Goal: Task Accomplishment & Management: Complete application form

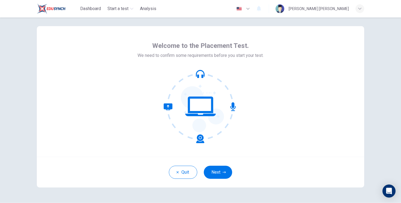
scroll to position [8, 0]
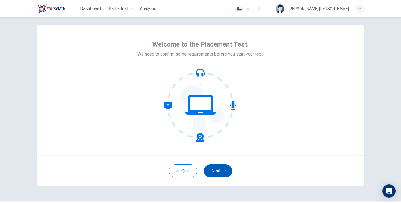
click at [220, 169] on button "Next" at bounding box center [218, 171] width 28 height 13
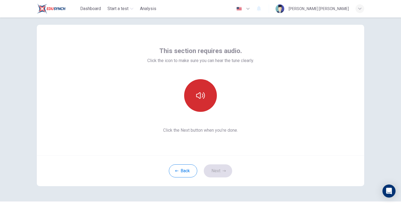
click at [211, 95] on button "button" at bounding box center [200, 95] width 33 height 33
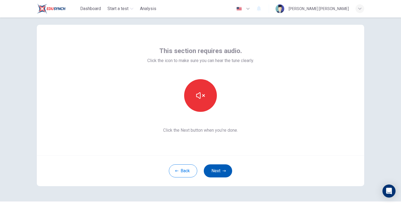
click at [213, 174] on button "Next" at bounding box center [218, 171] width 28 height 13
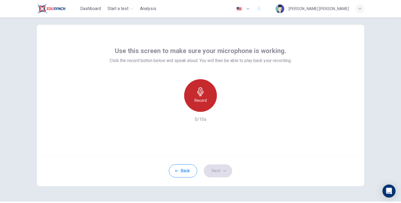
click at [196, 92] on div "Record" at bounding box center [200, 95] width 33 height 33
click at [203, 104] on h6 "Stop" at bounding box center [200, 100] width 8 height 7
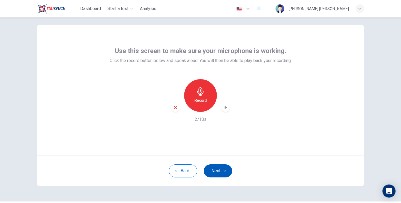
click at [217, 170] on button "Next" at bounding box center [218, 171] width 28 height 13
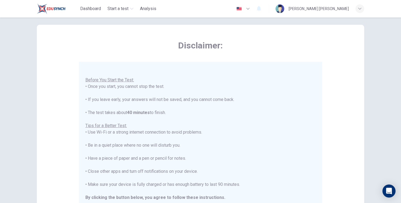
scroll to position [6, 0]
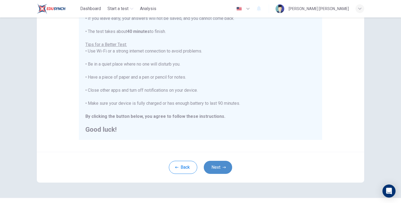
click at [218, 164] on button "Next" at bounding box center [218, 167] width 28 height 13
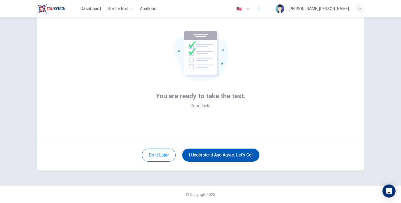
click at [219, 156] on button "I understand and agree. Let’s go!" at bounding box center [220, 155] width 77 height 13
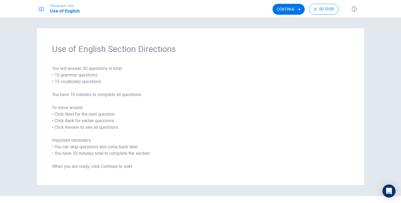
scroll to position [10, 0]
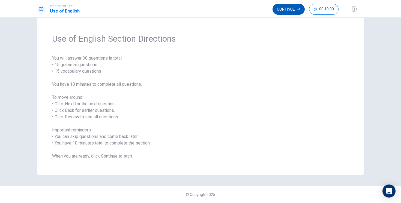
click at [288, 7] on button "Continue" at bounding box center [288, 9] width 32 height 11
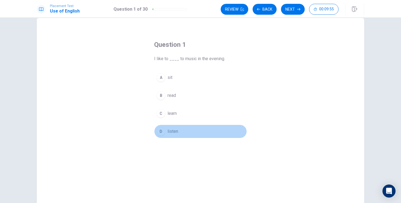
click at [160, 129] on div "D" at bounding box center [161, 131] width 9 height 9
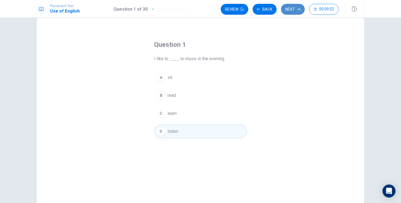
click at [293, 10] on button "Next" at bounding box center [293, 9] width 24 height 11
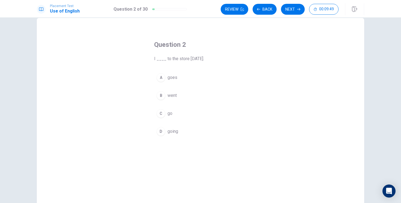
click at [161, 93] on div "B" at bounding box center [161, 95] width 9 height 9
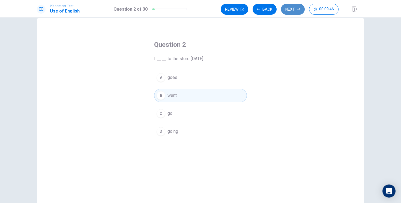
click at [288, 8] on button "Next" at bounding box center [293, 9] width 24 height 11
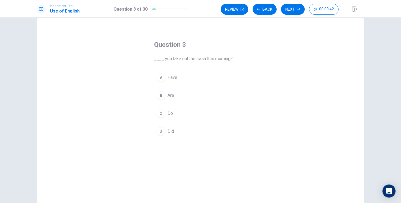
click at [158, 130] on div "D" at bounding box center [161, 131] width 9 height 9
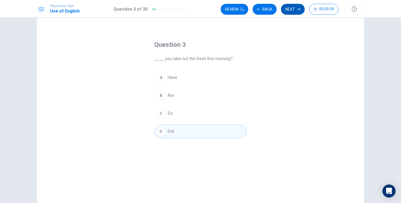
click at [292, 10] on button "Next" at bounding box center [293, 9] width 24 height 11
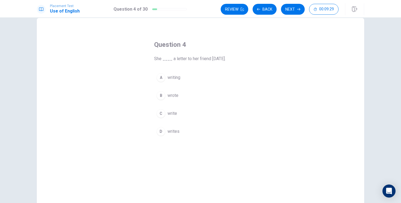
click at [162, 95] on div "B" at bounding box center [161, 95] width 9 height 9
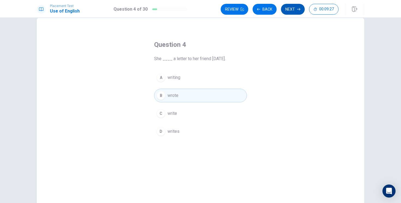
click at [293, 6] on button "Next" at bounding box center [293, 9] width 24 height 11
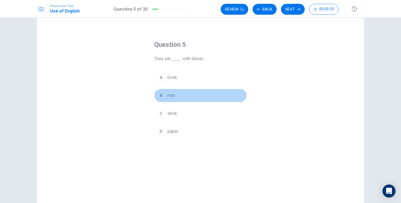
click at [161, 97] on div "B" at bounding box center [161, 95] width 9 height 9
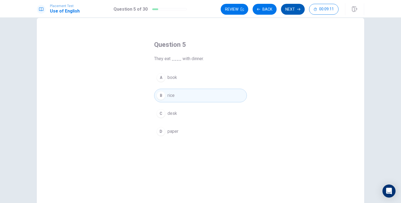
click at [293, 11] on button "Next" at bounding box center [293, 9] width 24 height 11
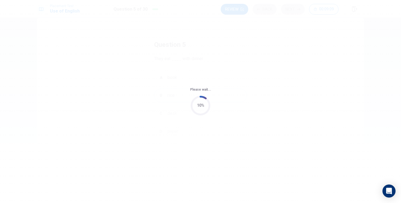
scroll to position [0, 0]
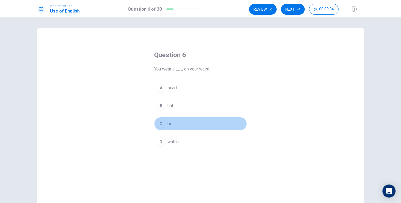
click at [164, 122] on div "C" at bounding box center [161, 124] width 9 height 9
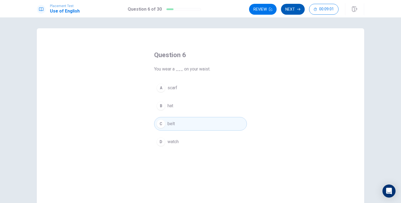
click at [293, 11] on button "Next" at bounding box center [293, 9] width 24 height 11
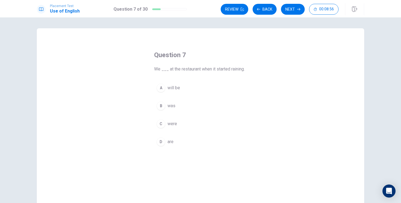
click at [163, 125] on div "C" at bounding box center [161, 124] width 9 height 9
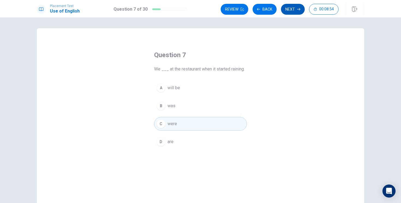
click at [294, 6] on button "Next" at bounding box center [293, 9] width 24 height 11
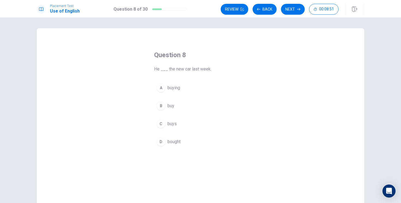
click at [167, 142] on button "D bought" at bounding box center [200, 142] width 93 height 14
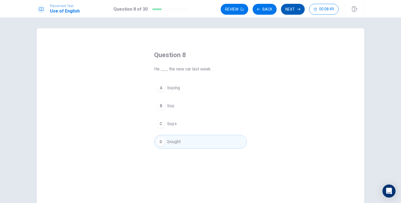
click at [286, 12] on button "Next" at bounding box center [293, 9] width 24 height 11
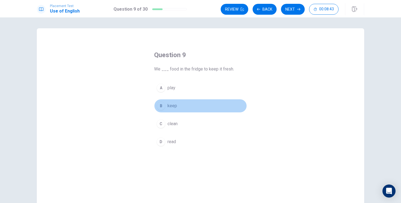
click at [165, 107] on button "B keep" at bounding box center [200, 106] width 93 height 14
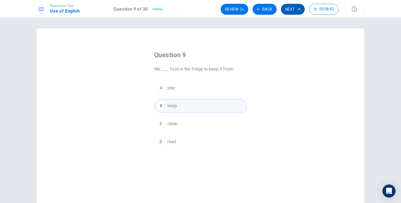
click at [286, 10] on button "Next" at bounding box center [293, 9] width 24 height 11
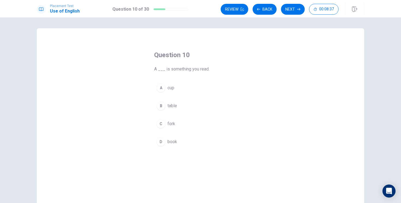
click at [161, 148] on button "D book" at bounding box center [200, 142] width 93 height 14
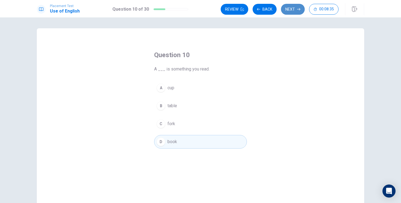
click at [295, 9] on button "Next" at bounding box center [293, 9] width 24 height 11
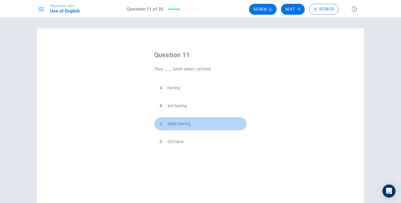
click at [164, 125] on div "C" at bounding box center [161, 124] width 9 height 9
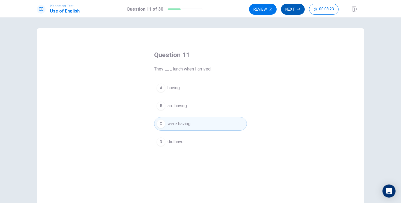
click at [287, 12] on button "Next" at bounding box center [293, 9] width 24 height 11
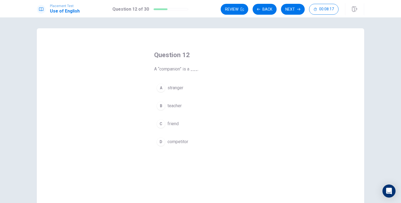
click at [174, 126] on span "friend" at bounding box center [172, 124] width 11 height 7
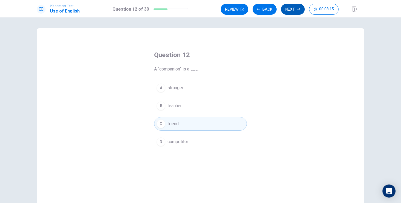
click at [288, 11] on button "Next" at bounding box center [293, 9] width 24 height 11
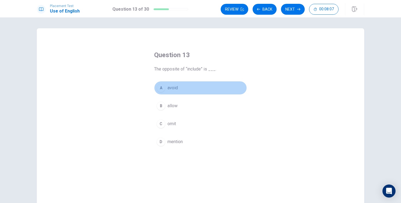
click at [172, 88] on span "avoid" at bounding box center [172, 88] width 10 height 7
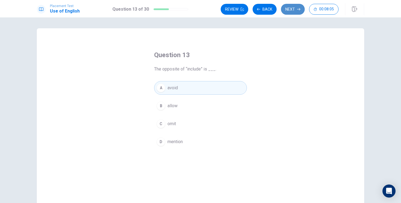
click at [288, 11] on button "Next" at bounding box center [293, 9] width 24 height 11
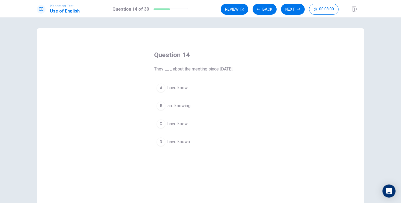
click at [173, 142] on span "have known" at bounding box center [178, 142] width 22 height 7
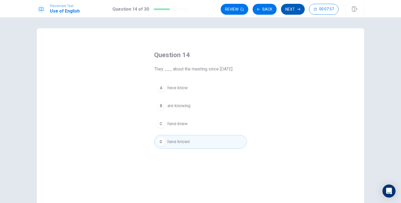
click at [287, 12] on button "Next" at bounding box center [293, 9] width 24 height 11
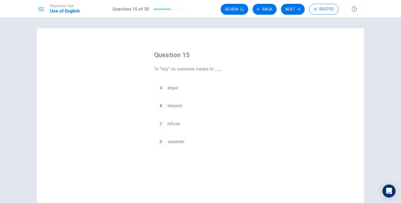
click at [175, 107] on span "depend" at bounding box center [174, 106] width 14 height 7
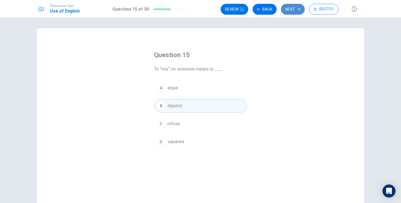
click at [289, 10] on button "Next" at bounding box center [293, 9] width 24 height 11
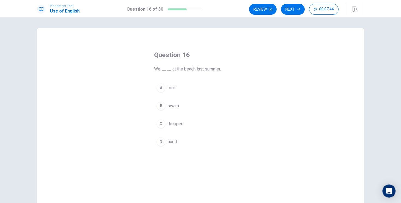
click at [163, 107] on div "B" at bounding box center [161, 106] width 9 height 9
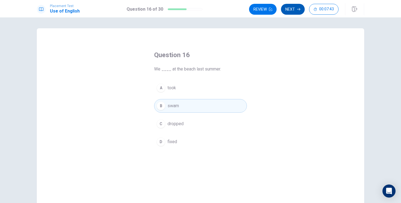
click at [289, 8] on button "Next" at bounding box center [293, 9] width 24 height 11
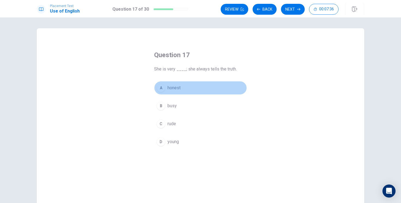
click at [171, 86] on span "honest" at bounding box center [173, 88] width 13 height 7
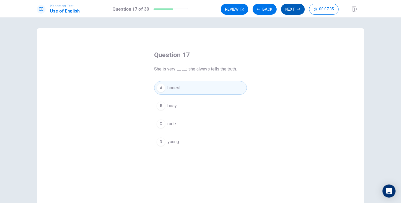
click at [287, 12] on button "Next" at bounding box center [293, 9] width 24 height 11
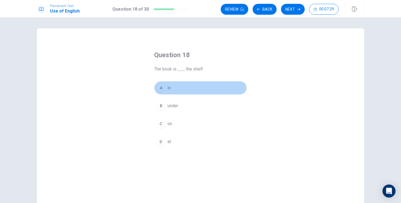
click at [168, 90] on span "in" at bounding box center [168, 88] width 3 height 7
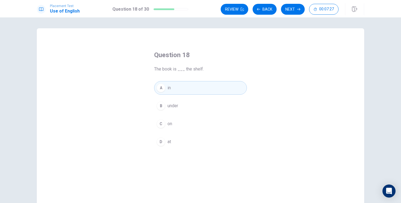
click at [163, 122] on div "C" at bounding box center [161, 124] width 9 height 9
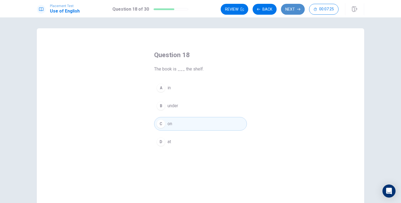
click at [293, 11] on button "Next" at bounding box center [293, 9] width 24 height 11
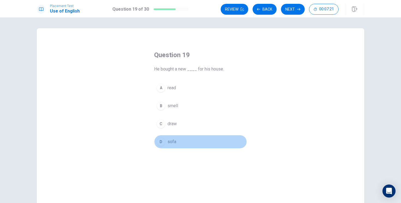
click at [166, 139] on button "D sofa" at bounding box center [200, 142] width 93 height 14
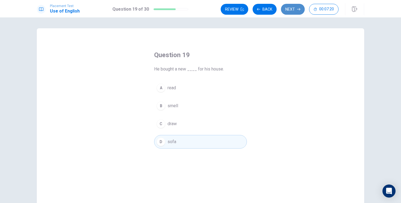
click at [291, 9] on button "Next" at bounding box center [293, 9] width 24 height 11
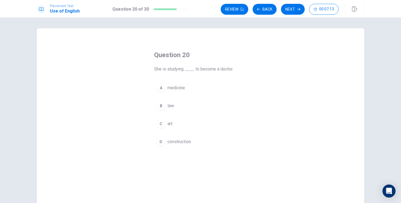
click at [175, 91] on button "A medicine" at bounding box center [200, 88] width 93 height 14
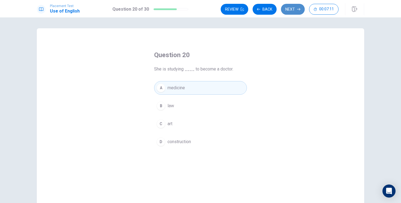
click at [289, 6] on button "Next" at bounding box center [293, 9] width 24 height 11
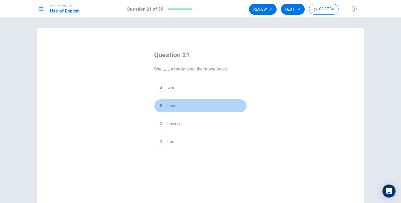
click at [169, 108] on span "have" at bounding box center [171, 106] width 9 height 7
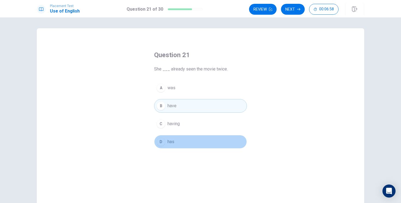
click at [177, 141] on button "D has" at bounding box center [200, 142] width 93 height 14
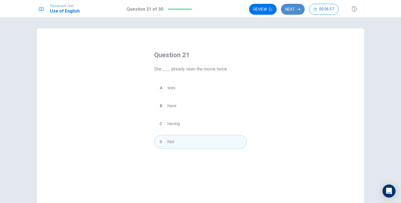
click at [293, 11] on button "Next" at bounding box center [293, 9] width 24 height 11
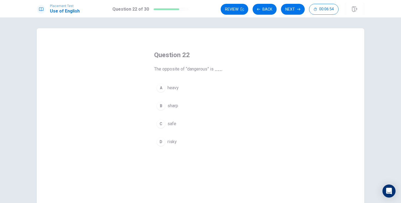
click at [170, 125] on span "safe" at bounding box center [171, 124] width 9 height 7
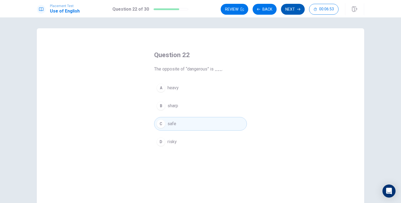
click at [290, 8] on button "Next" at bounding box center [293, 9] width 24 height 11
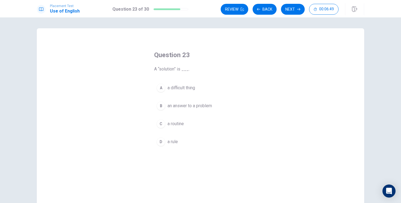
click at [179, 107] on span "an answer to a problem" at bounding box center [189, 106] width 44 height 7
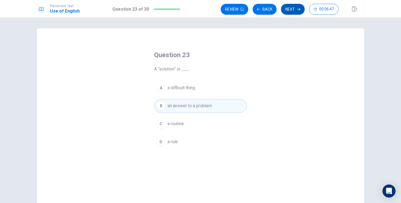
click at [288, 9] on button "Next" at bounding box center [293, 9] width 24 height 11
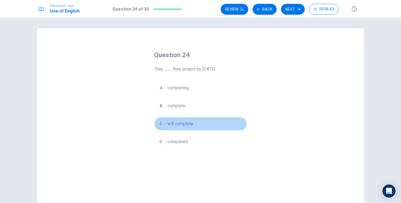
click at [175, 125] on span "will complete" at bounding box center [180, 124] width 26 height 7
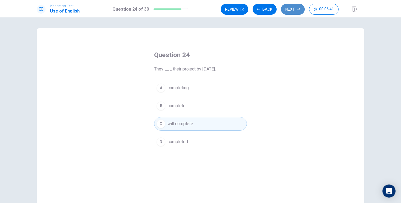
click at [288, 11] on button "Next" at bounding box center [293, 9] width 24 height 11
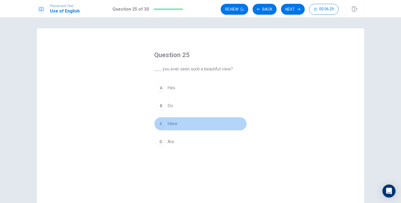
click at [171, 118] on button "C Have" at bounding box center [200, 124] width 93 height 14
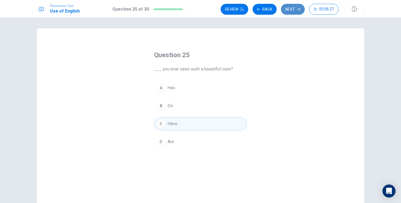
click at [289, 13] on button "Next" at bounding box center [293, 9] width 24 height 11
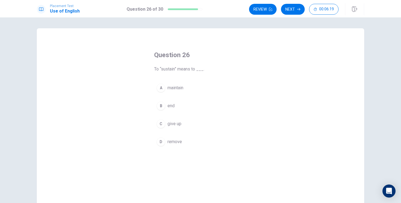
click at [174, 90] on span "maintain" at bounding box center [175, 88] width 16 height 7
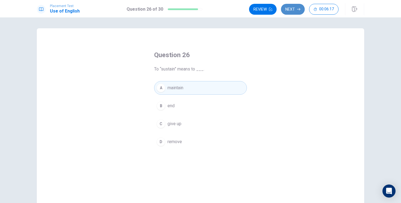
click at [289, 11] on button "Next" at bounding box center [293, 9] width 24 height 11
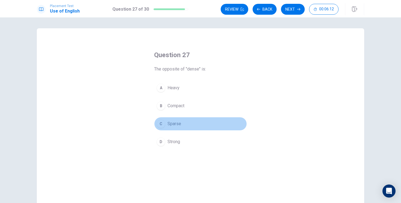
click at [174, 127] on span "Sparse" at bounding box center [174, 124] width 14 height 7
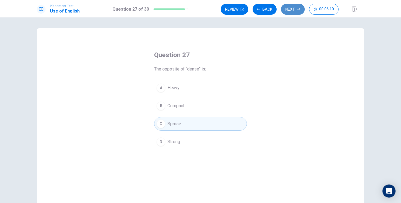
click at [288, 12] on button "Next" at bounding box center [293, 9] width 24 height 11
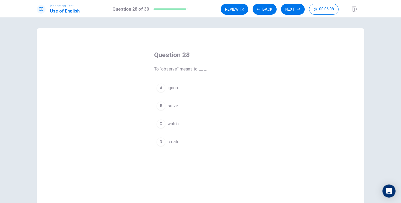
click at [176, 128] on button "C watch" at bounding box center [200, 124] width 93 height 14
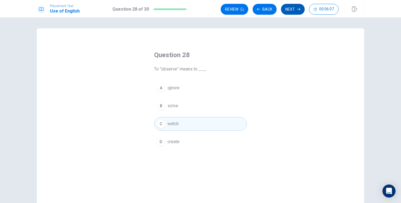
click at [289, 11] on button "Next" at bounding box center [293, 9] width 24 height 11
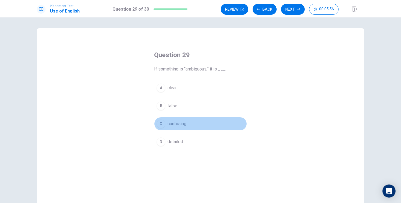
click at [176, 125] on span "confusing" at bounding box center [176, 124] width 19 height 7
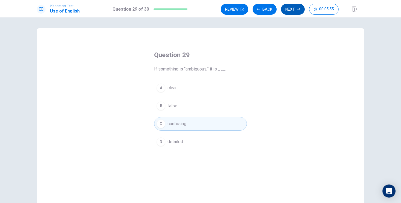
click at [294, 8] on button "Next" at bounding box center [293, 9] width 24 height 11
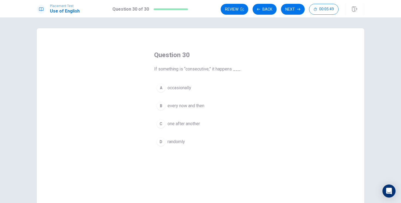
click at [180, 125] on span "one after another" at bounding box center [183, 124] width 32 height 7
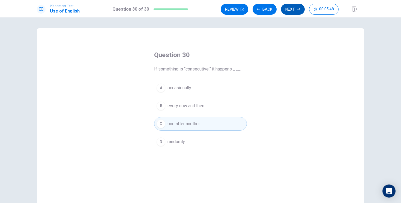
click at [293, 11] on button "Next" at bounding box center [293, 9] width 24 height 11
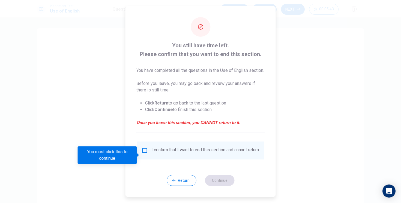
click at [147, 154] on div "I confirm that I want to end this section and cannot return." at bounding box center [201, 151] width 118 height 7
click at [144, 154] on input "You must click this to continue" at bounding box center [145, 151] width 7 height 7
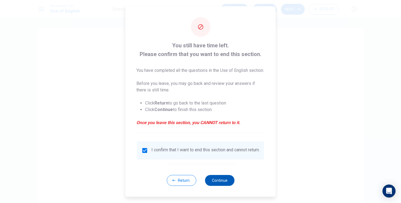
click at [210, 186] on button "Continue" at bounding box center [219, 180] width 29 height 11
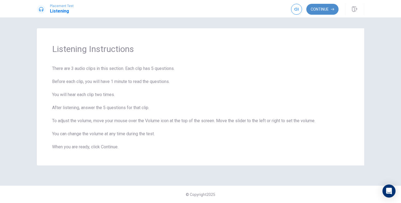
click at [320, 9] on button "Continue" at bounding box center [322, 9] width 32 height 11
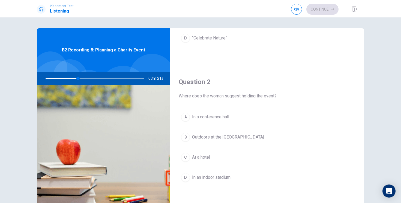
scroll to position [104, 0]
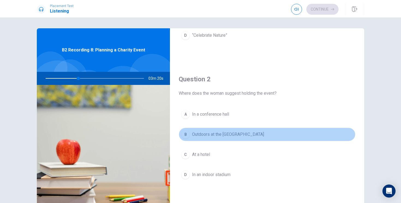
click at [205, 136] on span "Outdoors at the [GEOGRAPHIC_DATA]" at bounding box center [228, 134] width 72 height 7
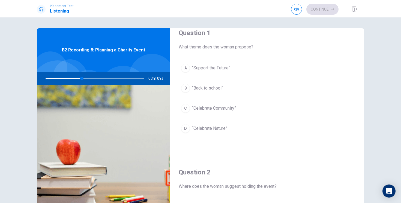
scroll to position [10, 0]
click at [212, 107] on span "“Celebrate Community”" at bounding box center [214, 109] width 44 height 7
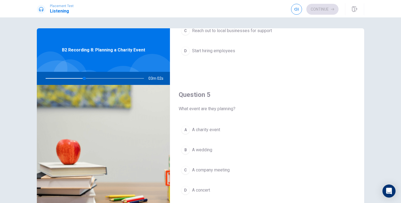
scroll to position [509, 0]
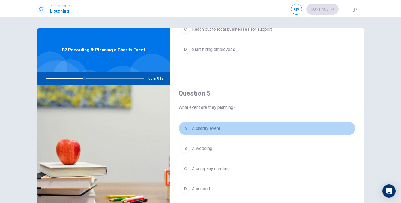
click at [218, 131] on span "A charity event" at bounding box center [206, 128] width 28 height 7
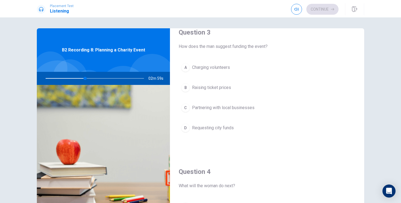
scroll to position [290, 0]
click at [205, 110] on span "Partnering with local businesses" at bounding box center [223, 108] width 62 height 7
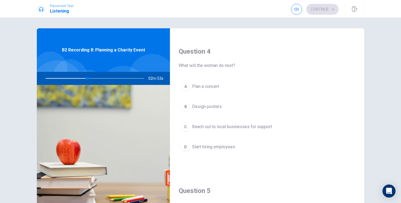
scroll to position [411, 0]
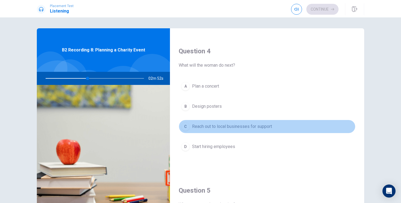
click at [211, 128] on span "Reach out to local businesses for support" at bounding box center [232, 127] width 80 height 7
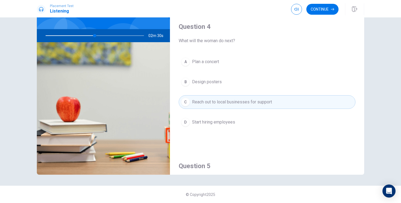
scroll to position [0, 0]
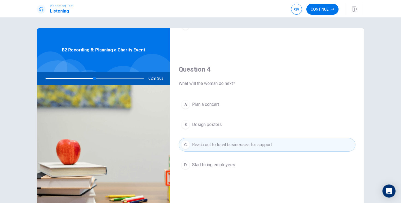
click at [120, 51] on span "B2 Recording 8: Planning a Charity Event" at bounding box center [103, 50] width 83 height 7
click at [319, 10] on button "Continue" at bounding box center [322, 9] width 32 height 11
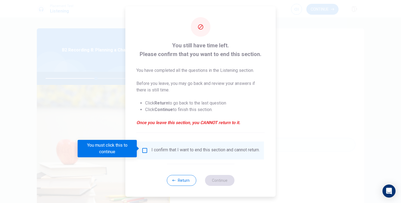
click at [145, 150] on input "You must click this to continue" at bounding box center [145, 151] width 7 height 7
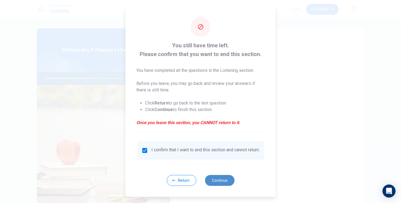
click at [219, 184] on button "Continue" at bounding box center [219, 180] width 29 height 11
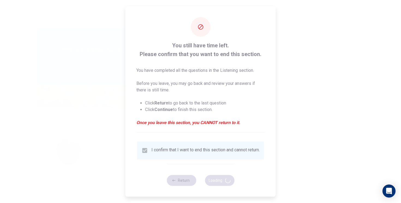
type input "52"
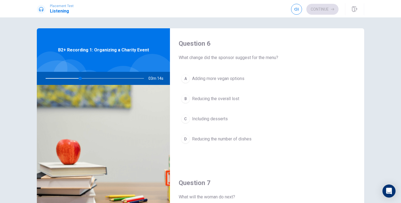
click at [211, 76] on span "Adding more vegan options" at bounding box center [218, 79] width 52 height 7
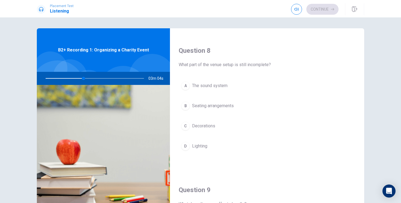
scroll to position [274, 0]
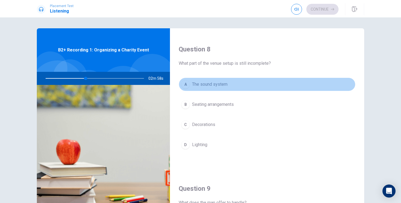
click at [200, 84] on span "The sound system" at bounding box center [209, 84] width 35 height 7
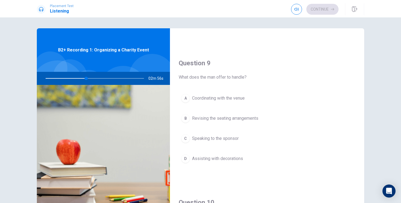
scroll to position [400, 0]
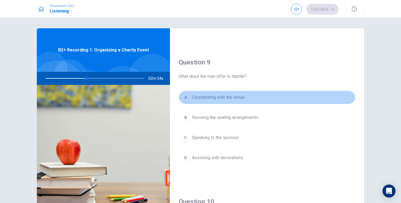
click at [203, 98] on span "Coordinating with the venue" at bounding box center [218, 97] width 53 height 7
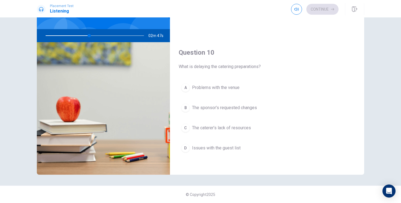
scroll to position [509, 0]
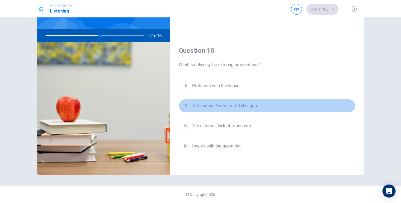
click at [228, 107] on span "The sponsor’s requested changes" at bounding box center [224, 106] width 65 height 7
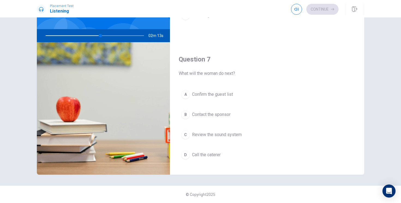
scroll to position [84, 0]
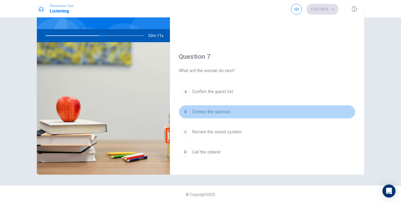
click at [214, 114] on span "Contact the sponsor" at bounding box center [211, 112] width 38 height 7
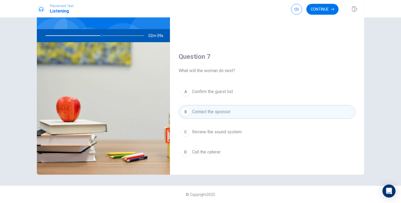
click at [205, 153] on span "Call the caterer" at bounding box center [206, 152] width 29 height 7
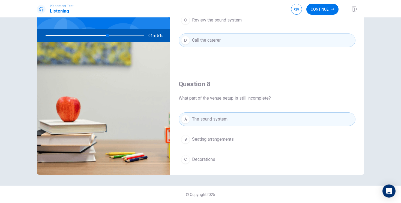
scroll to position [189, 0]
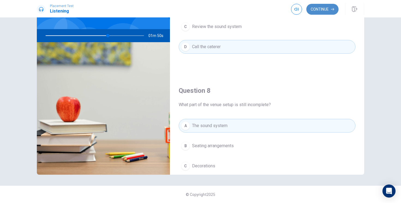
click at [317, 11] on button "Continue" at bounding box center [322, 9] width 32 height 11
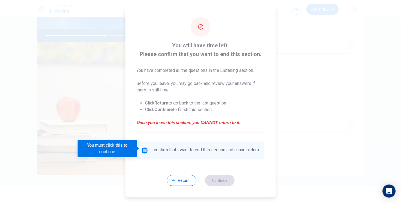
click at [142, 149] on input "You must click this to continue" at bounding box center [145, 151] width 7 height 7
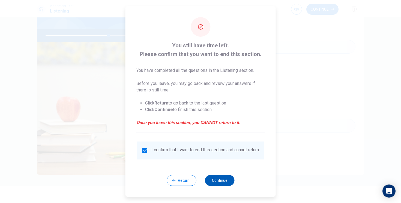
click at [215, 178] on button "Continue" at bounding box center [219, 180] width 29 height 11
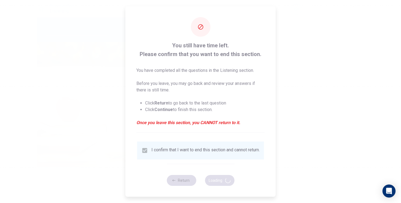
type input "65"
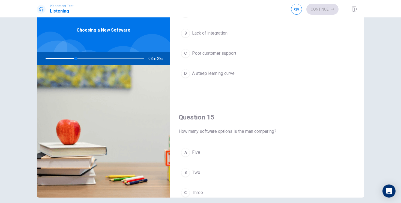
scroll to position [509, 0]
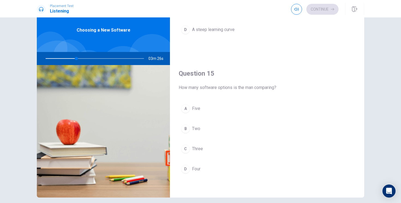
click at [189, 150] on div "C" at bounding box center [185, 149] width 9 height 9
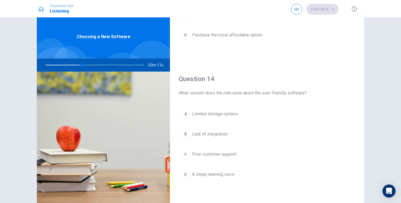
scroll to position [373, 0]
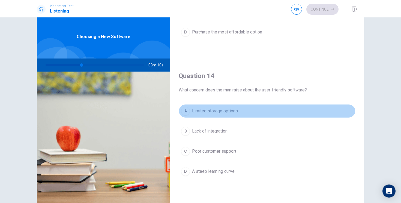
click at [220, 110] on span "Limited storage options" at bounding box center [215, 111] width 46 height 7
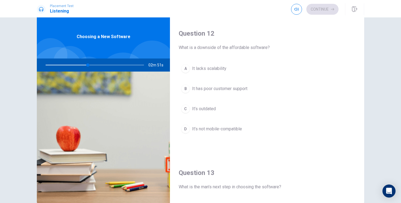
scroll to position [118, 0]
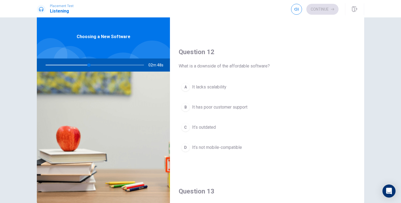
click at [216, 87] on span "It lacks scalability" at bounding box center [209, 87] width 34 height 7
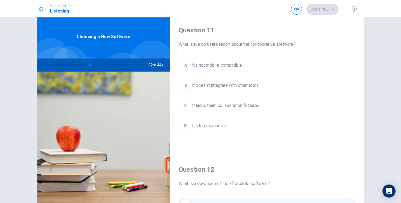
scroll to position [2, 0]
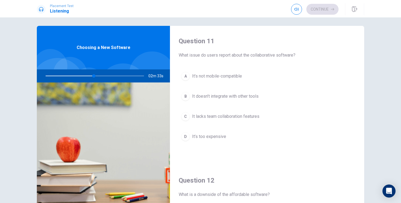
click at [212, 77] on span "It’s not mobile-compatible" at bounding box center [217, 76] width 50 height 7
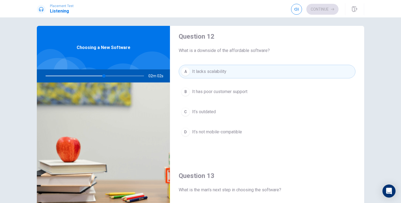
scroll to position [144, 0]
click at [215, 112] on span "It’s outdated" at bounding box center [204, 112] width 24 height 7
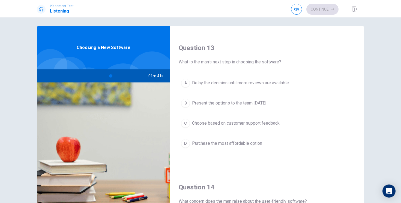
scroll to position [271, 0]
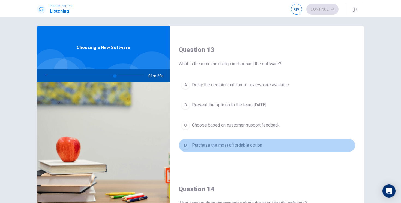
click at [218, 148] on span "Purchase the most affordable option" at bounding box center [227, 145] width 70 height 7
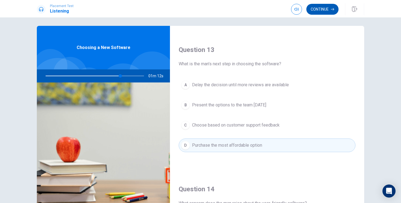
click at [327, 5] on button "Continue" at bounding box center [322, 9] width 32 height 11
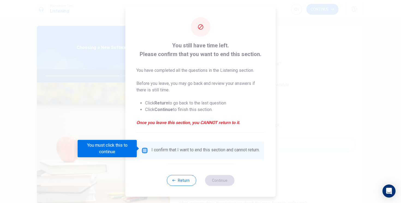
click at [144, 148] on input "You must click this to continue" at bounding box center [145, 151] width 7 height 7
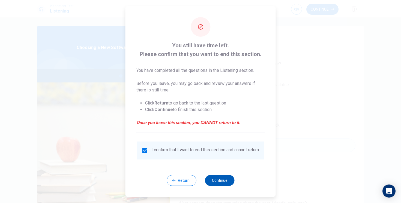
click at [217, 182] on button "Continue" at bounding box center [219, 180] width 29 height 11
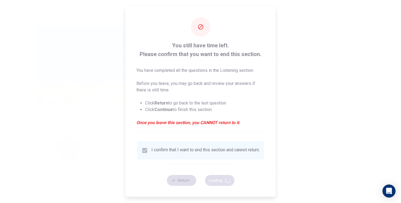
type input "78"
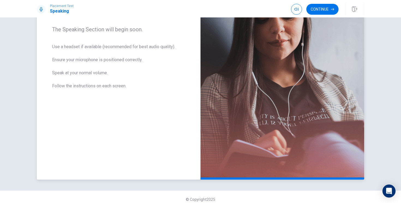
scroll to position [91, 0]
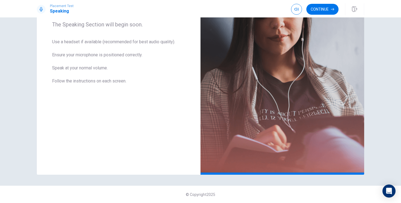
click at [320, 3] on div "Continue" at bounding box center [327, 9] width 73 height 12
click at [320, 12] on button "Continue" at bounding box center [322, 9] width 32 height 11
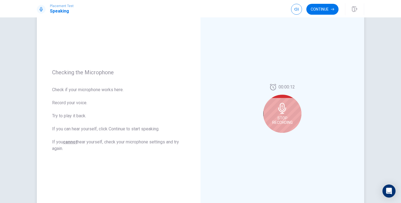
scroll to position [41, 0]
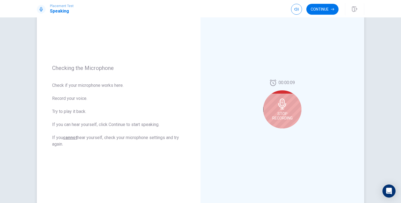
click at [279, 110] on div "Stop Recording" at bounding box center [282, 110] width 38 height 38
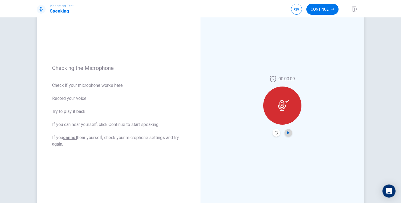
click at [287, 134] on icon "Play Audio" at bounding box center [288, 132] width 2 height 3
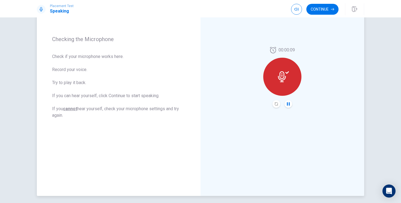
scroll to position [70, 0]
click at [275, 103] on icon "Record Again" at bounding box center [276, 103] width 3 height 3
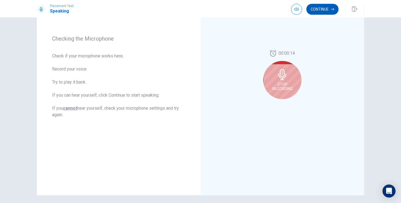
click at [322, 10] on button "Continue" at bounding box center [322, 9] width 32 height 11
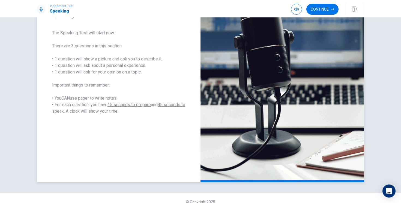
scroll to position [82, 0]
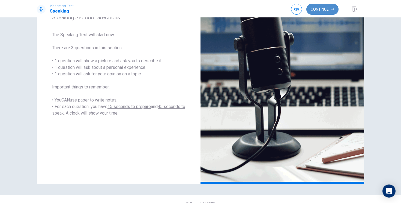
click at [312, 12] on button "Continue" at bounding box center [322, 9] width 32 height 11
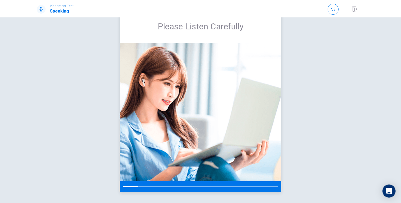
scroll to position [18, 0]
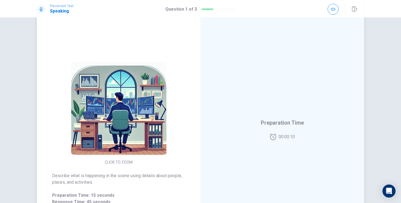
click at [112, 139] on img at bounding box center [118, 109] width 105 height 95
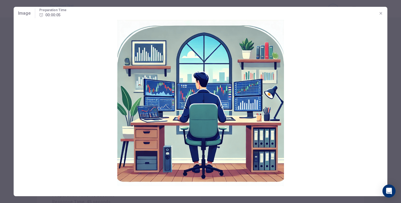
click at [378, 13] on button "button" at bounding box center [380, 13] width 9 height 9
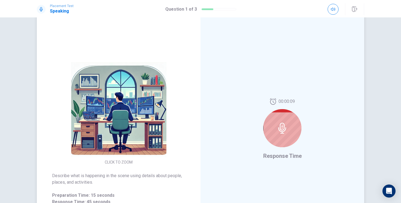
click at [287, 131] on icon at bounding box center [282, 128] width 11 height 11
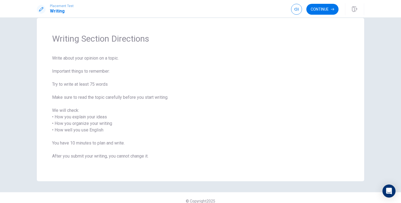
scroll to position [17, 0]
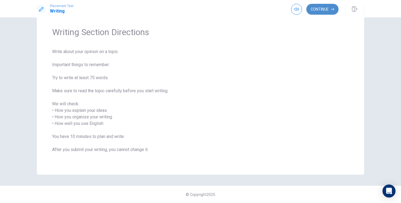
click at [313, 13] on button "Continue" at bounding box center [322, 9] width 32 height 11
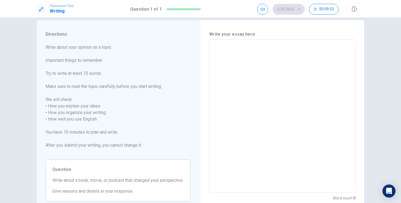
scroll to position [0, 0]
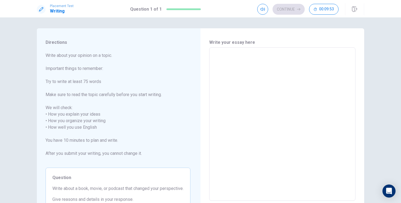
click at [233, 94] on textarea at bounding box center [282, 124] width 139 height 145
type textarea "T"
type textarea "x"
type textarea "Th"
type textarea "x"
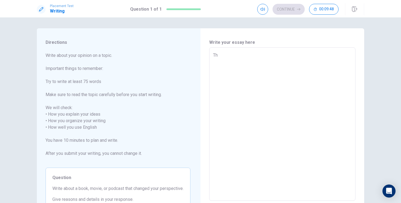
type textarea "The"
type textarea "x"
type textarea "The"
type textarea "x"
type textarea "The b"
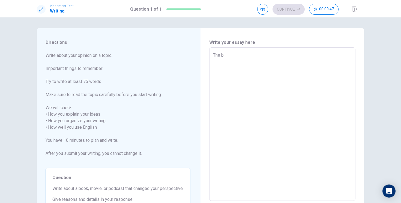
type textarea "x"
type textarea "The br"
type textarea "x"
type textarea "The bra"
type textarea "x"
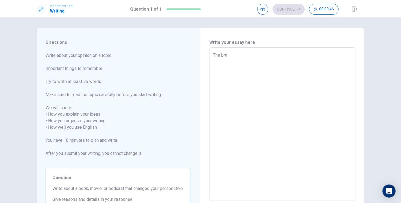
type textarea "The braz"
type textarea "x"
type textarea "The brazi"
type textarea "x"
type textarea "The [GEOGRAPHIC_DATA]"
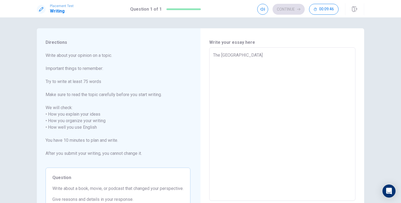
type textarea "x"
type textarea "The brazili"
type textarea "x"
type textarea "The brazilia"
type textarea "x"
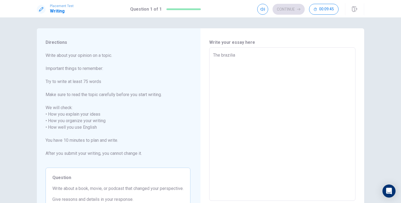
type textarea "The brazilian"
type textarea "x"
type textarea "The brazilian"
type textarea "x"
type textarea "The brazilian b"
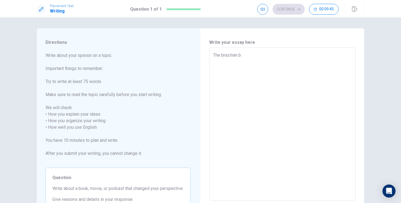
type textarea "x"
type textarea "The brazilian bo"
type textarea "x"
type textarea "The brazilian boo"
type textarea "x"
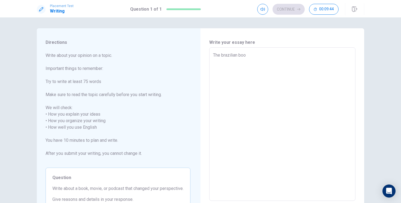
type textarea "The brazilian book"
type textarea "x"
type textarea "The brazilian book"
type textarea "x"
type textarea "The brazilian book ""
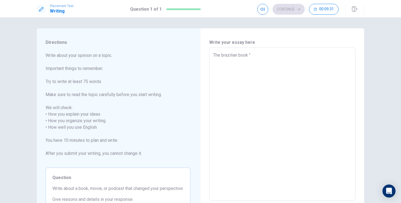
type textarea "x"
type textarea "The brazilian book "Q"
type textarea "x"
type textarea "The brazilian book "Qu"
type textarea "x"
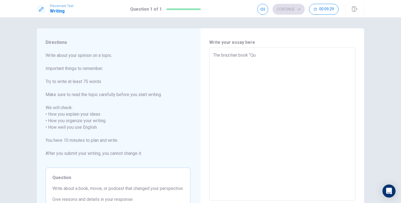
type textarea "The brazilian book "Qua"
type textarea "x"
type textarea "The brazilian book "Quar"
type textarea "x"
type textarea "The brazilian book "Quart"
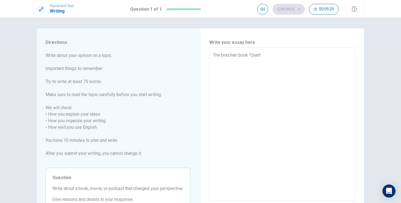
type textarea "x"
type textarea "The brazilian book "Quarto"
type textarea "x"
type textarea "The brazilian book "Quarto"
type textarea "x"
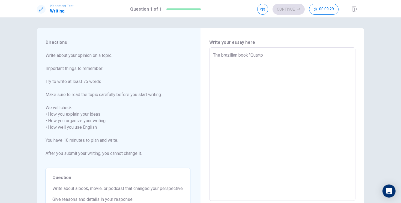
type textarea "The brazilian book "Quarto d"
type textarea "x"
type textarea "The brazilian book "Quarto de"
type textarea "x"
type textarea "The brazilian book "Quarto de"
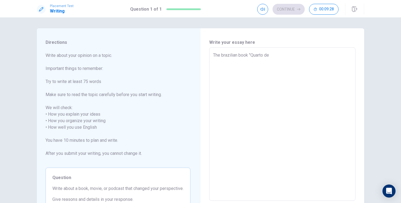
type textarea "x"
type textarea "The brazilian book "Quarto de d"
type textarea "x"
type textarea "The brazilian book "Quarto de de"
type textarea "x"
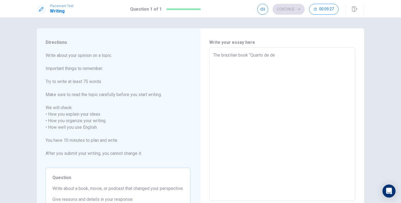
type textarea "The brazilian book "Quarto de des"
type textarea "x"
type textarea "The brazilian book "Quarto de desp"
type textarea "x"
type textarea "The brazilian book "Quarto de despe"
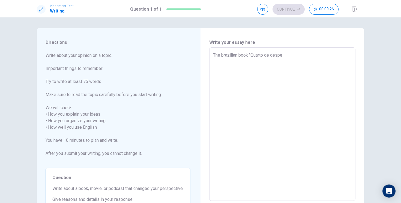
type textarea "x"
type textarea "The brazilian book "Quarto de despej"
type textarea "x"
type textarea "The brazilian book "Quarto de despejo"
type textarea "x"
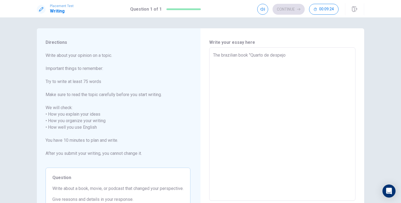
type textarea "The brazilian book "Quarto de despejo""
type textarea "x"
type textarea "The brazilian book "Quarto de despejo""
type textarea "x"
type textarea "The brazilian book "Quarto de despejo""
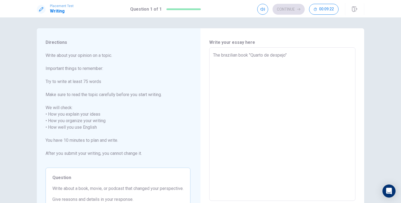
type textarea "x"
type textarea "The brazilian book "Quarto de despejo","
type textarea "x"
type textarea "The brazilian book "Quarto de despejo","
type textarea "x"
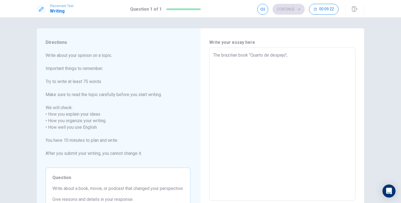
type textarea "The brazilian book "Quarto de despejo", w"
type textarea "x"
type textarea "The brazilian book "Quarto de despejo", wr"
type textarea "x"
type textarea "The brazilian book "Quarto de despejo", wri"
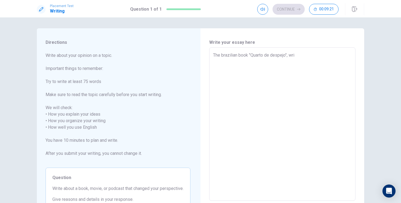
type textarea "x"
type textarea "The brazilian book "Quarto de despejo", writ"
type textarea "x"
type textarea "The brazilian book "Quarto de despejo", writt"
type textarea "x"
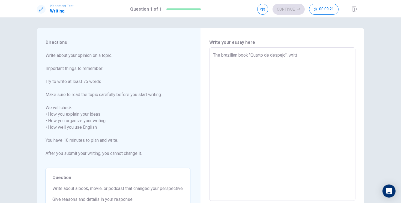
type textarea "The brazilian book "Quarto de despejo", writte"
type textarea "x"
type textarea "The brazilian book "Quarto de despejo", written"
type textarea "x"
type textarea "The brazilian book "Quarto de despejo", written"
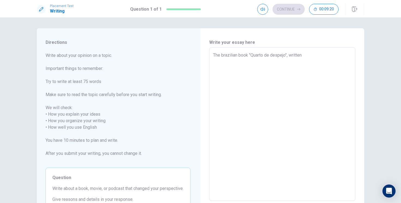
type textarea "x"
type textarea "The brazilian book "Quarto de despejo", written b"
type textarea "x"
type textarea "The brazilian book "Quarto de despejo", written by"
type textarea "x"
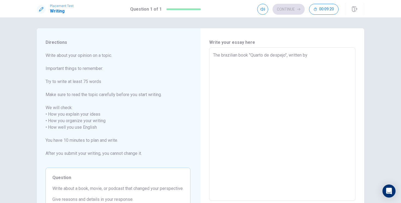
type textarea "The brazilian book "Quarto de despejo", written by"
type textarea "x"
type textarea "The brazilian book "Quarto de despejo", written by"
type textarea "x"
type textarea "The brazilian book "Quarto de despejo", written b"
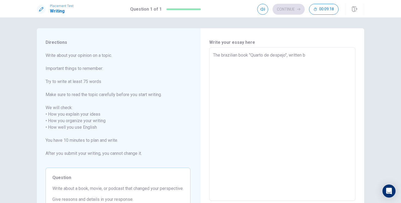
type textarea "x"
type textarea "The brazilian book "Quarto de despejo", written"
type textarea "x"
type textarea "The brazilian book "Quarto de despejo", written"
type textarea "x"
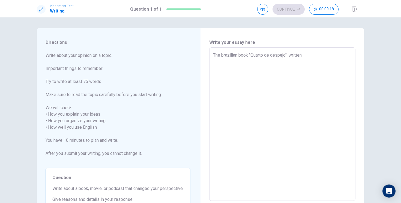
type textarea "The brazilian book "Quarto de despejo", writte"
type textarea "x"
type textarea "The brazilian book "Quarto de despejo", writt"
type textarea "x"
type textarea "The brazilian book "Quarto de despejo", writ"
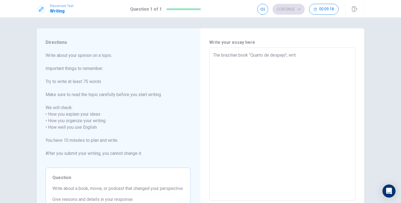
type textarea "x"
type textarea "The brazilian book "Quarto de despejo", wri"
type textarea "x"
type textarea "The brazilian book "Quarto de despejo", wr"
type textarea "x"
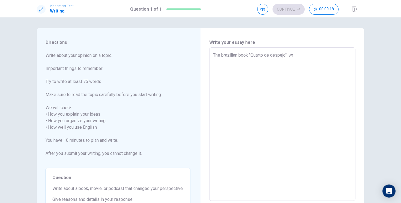
type textarea "The brazilian book "Quarto de despejo", w"
type textarea "x"
type textarea "The brazilian book "Quarto de despejo","
type textarea "x"
type textarea "The brazilian book "Quarto de despejo","
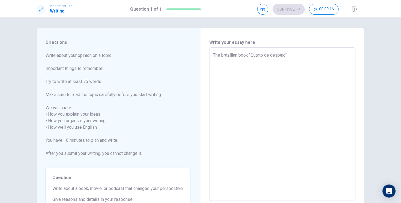
type textarea "x"
type textarea "The brazilian book "Quarto de despejo""
type textarea "x"
type textarea "The brazilian book "Quarto de despejo""
type textarea "x"
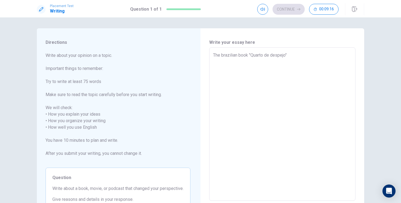
type textarea "The brazilian book "Quarto de despejo" a"
type textarea "x"
type textarea "The brazilian book "Quarto de despejo""
type textarea "x"
type textarea "The brazilian book "Quarto de despejo" w"
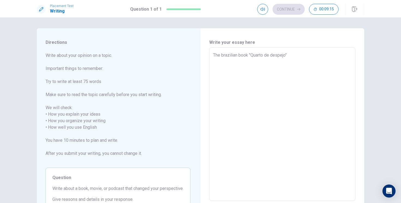
type textarea "x"
type textarea "The brazilian book "Quarto de despejo" wa"
type textarea "x"
type textarea "The brazilian book "Quarto de despejo" was"
type textarea "x"
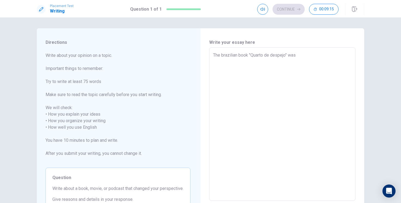
type textarea "The brazilian book "Quarto de despejo" was"
type textarea "x"
type textarea "The brazilian book "Quarto de despejo" was w"
type textarea "x"
type textarea "The brazilian book "Quarto de despejo" was wr"
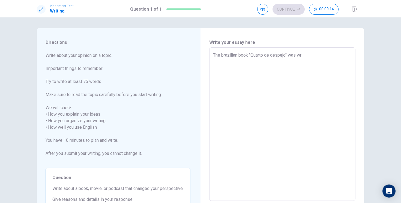
type textarea "x"
type textarea "The brazilian book "Quarto de despejo" was wri"
type textarea "x"
type textarea "The brazilian book "Quarto de despejo" was writ"
type textarea "x"
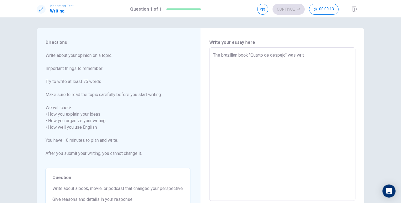
type textarea "The brazilian book "Quarto de despejo" was writt"
type textarea "x"
type textarea "The brazilian book "Quarto de despejo" was writte"
type textarea "x"
type textarea "The brazilian book "Quarto de despejo" was written"
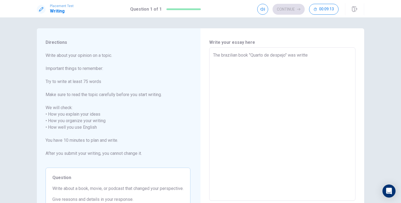
type textarea "x"
type textarea "The brazilian book "Quarto de despejo" was written"
type textarea "x"
type textarea "The brazilian book "Quarto de despejo" was written b"
type textarea "x"
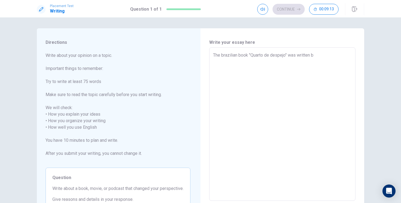
type textarea "The brazilian book "Quarto de despejo" was written by"
type textarea "x"
type textarea "The brazilian book "Quarto de despejo" was written by"
type textarea "x"
type textarea "The brazilian book "Quarto de despejo" was written by C"
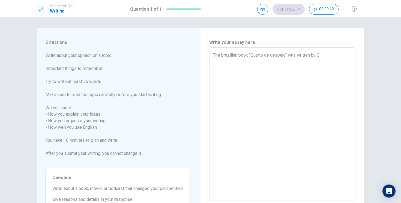
type textarea "x"
type textarea "The brazilian book "Quarto de despejo" was written by [PERSON_NAME]"
type textarea "x"
type textarea "The brazilian book "Quarto de despejo" was written by Car"
type textarea "x"
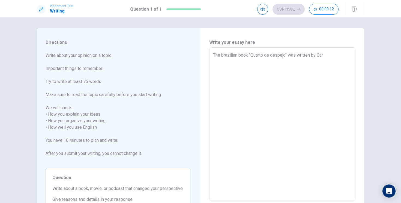
type textarea "The brazilian book "Quarto de despejo" was written by [PERSON_NAME]"
type textarea "x"
type textarea "The brazilian book "Quarto de despejo" was written by [PERSON_NAME]"
type textarea "x"
type textarea "The brazilian book "Quarto de despejo" was written by [PERSON_NAME]"
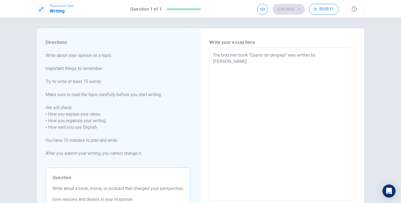
type textarea "x"
type textarea "The brazilian book "Quarto de despejo" was written by [PERSON_NAME]"
type textarea "x"
type textarea "The brazilian book "Quarto de despejo" was written by [PERSON_NAME]"
type textarea "x"
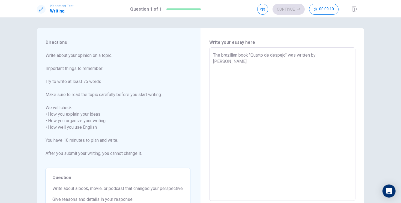
type textarea "The brazilian book "Quarto de despejo" was written by [PERSON_NAME]"
type textarea "x"
type textarea "The brazilian book "Quarto de despejo" was written by [PERSON_NAME]"
type textarea "x"
type textarea "The brazilian book "Quarto de despejo" was written by [PERSON_NAME]"
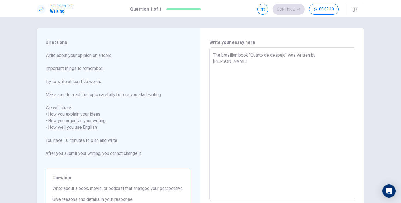
type textarea "x"
type textarea "The brazilian book "Quarto de despejo" was written by [PERSON_NAME]"
type textarea "x"
type textarea "The brazilian book "Quarto de despejo" was written by [PERSON_NAME]"
type textarea "x"
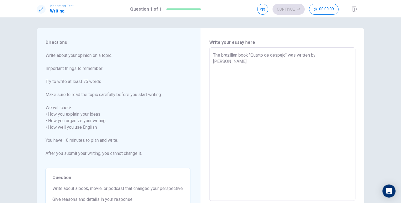
type textarea "The brazilian book "Quarto de despejo" was written by [PERSON_NAME]"
type textarea "x"
type textarea "The brazilian book "Quarto de despejo" was written by [PERSON_NAME]"
click at [230, 54] on textarea "The brazilian book "Quarto de despejo" was written by Carolina [PERSON_NAME] de…" at bounding box center [282, 124] width 139 height 145
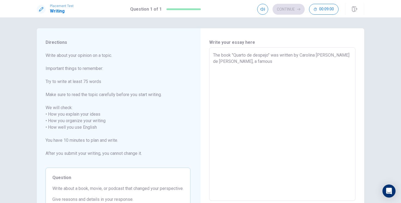
click at [242, 61] on textarea "The book "Quarto de despejo" was written by Carolina [PERSON_NAME] de [PERSON_N…" at bounding box center [282, 124] width 139 height 145
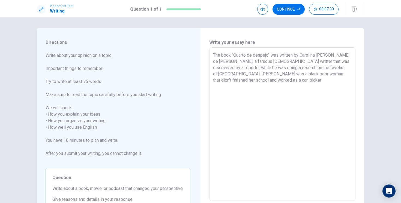
click at [330, 74] on textarea "The book "Quarto de despejo" was written by Carolina [PERSON_NAME] de [PERSON_N…" at bounding box center [282, 124] width 139 height 145
click at [293, 87] on textarea "The book "Quarto de despejo" was written by Carolina [PERSON_NAME] de [PERSON_N…" at bounding box center [282, 124] width 139 height 145
click at [325, 69] on textarea "The book "Quarto de despejo" was written by Carolina [PERSON_NAME] de [PERSON_N…" at bounding box center [282, 124] width 139 height 145
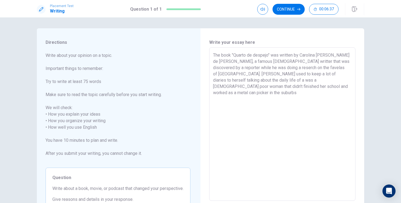
click at [346, 75] on textarea "The book "Quarto de despejo" was written by Carolina [PERSON_NAME] de [PERSON_N…" at bounding box center [282, 124] width 139 height 145
click at [242, 82] on textarea "The book "Quarto de despejo" was written by Carolina [PERSON_NAME] de [PERSON_N…" at bounding box center [282, 124] width 139 height 145
click at [273, 86] on textarea "The book "Quarto de despejo" was written by Carolina [PERSON_NAME] de [PERSON_N…" at bounding box center [282, 124] width 139 height 145
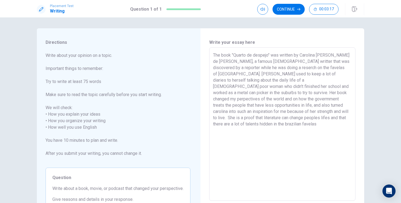
click at [242, 118] on textarea "The book "Quarto de despejo" was written by Carolina [PERSON_NAME] de [PERSON_N…" at bounding box center [282, 124] width 139 height 145
click at [326, 118] on textarea "The book "Quarto de despejo" was written by Carolina [PERSON_NAME] de [PERSON_N…" at bounding box center [282, 124] width 139 height 145
click at [328, 100] on textarea "The book "Quarto de despejo" was written by Carolina [PERSON_NAME] de [PERSON_N…" at bounding box center [282, 124] width 139 height 145
click at [293, 101] on textarea "The book "Quarto de despejo" was written by Carolina [PERSON_NAME] de [PERSON_N…" at bounding box center [282, 124] width 139 height 145
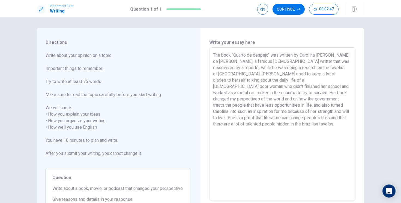
click at [284, 87] on textarea "The book "Quarto de despejo" was written by Carolina [PERSON_NAME] de [PERSON_N…" at bounding box center [282, 124] width 139 height 145
click at [315, 75] on textarea "The book "Quarto de despejo" was written by Carolina [PERSON_NAME] de [PERSON_N…" at bounding box center [282, 124] width 139 height 145
drag, startPoint x: 334, startPoint y: 76, endPoint x: 316, endPoint y: 76, distance: 18.0
click at [316, 76] on textarea "The book "Quarto de despejo" was written by Carolina [PERSON_NAME] de [PERSON_N…" at bounding box center [282, 124] width 139 height 145
click at [305, 75] on textarea "The book "Quarto de despejo" was written by Carolina [PERSON_NAME] de [PERSON_N…" at bounding box center [282, 124] width 139 height 145
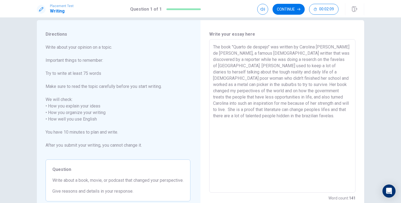
scroll to position [10, 0]
click at [315, 78] on textarea "The book "Quarto de despejo" was written by Carolina [PERSON_NAME] de [PERSON_N…" at bounding box center [282, 115] width 139 height 145
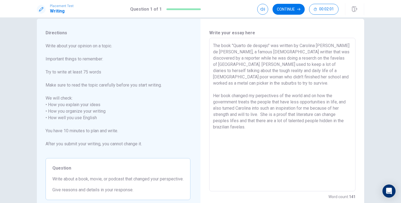
click at [223, 97] on textarea "The book "Quarto de despejo" was written by Carolina [PERSON_NAME] de [PERSON_N…" at bounding box center [282, 115] width 139 height 145
click at [220, 96] on textarea "The book "Quarto de despejo" was written by Carolina [PERSON_NAME] de [PERSON_N…" at bounding box center [282, 115] width 139 height 145
click at [292, 97] on textarea "The book "Quarto de despejo" was written by Carolina [PERSON_NAME] de [PERSON_N…" at bounding box center [282, 115] width 139 height 145
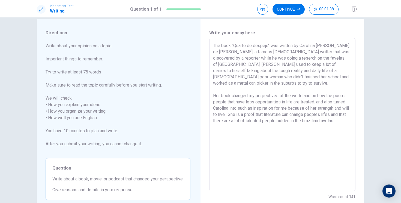
click at [324, 96] on textarea "The book "Quarto de despejo" was written by Carolina [PERSON_NAME] de [PERSON_N…" at bounding box center [282, 115] width 139 height 145
click at [344, 96] on textarea "The book "Quarto de despejo" was written by Carolina [PERSON_NAME] de [PERSON_N…" at bounding box center [282, 115] width 139 height 145
click at [260, 109] on textarea "The book "Quarto de despejo" was written by Carolina [PERSON_NAME] de [PERSON_N…" at bounding box center [282, 115] width 139 height 145
click at [272, 120] on textarea "The book "Quarto de despejo" was written by Carolina [PERSON_NAME] de [PERSON_N…" at bounding box center [282, 115] width 139 height 145
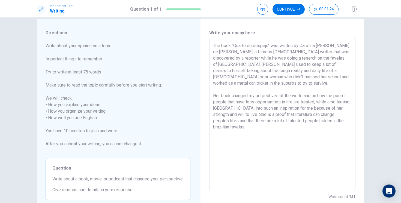
click at [260, 108] on textarea "The book "Quarto de despejo" was written by Carolina [PERSON_NAME] de [PERSON_N…" at bounding box center [282, 115] width 139 height 145
click at [303, 108] on textarea "The book "Quarto de despejo" was written by Carolina [PERSON_NAME] de [PERSON_N…" at bounding box center [282, 115] width 139 height 145
click at [303, 109] on textarea "The book "Quarto de despejo" was written by Carolina [PERSON_NAME] de [PERSON_N…" at bounding box center [282, 115] width 139 height 145
drag, startPoint x: 332, startPoint y: 107, endPoint x: 308, endPoint y: 109, distance: 24.3
click at [308, 109] on textarea "The book "Quarto de despejo" was written by Carolina [PERSON_NAME] de [PERSON_N…" at bounding box center [282, 115] width 139 height 145
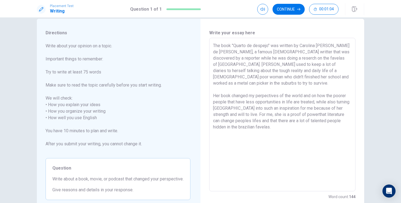
click at [320, 109] on textarea "The book "Quarto de despejo" was written by Carolina [PERSON_NAME] de [PERSON_N…" at bounding box center [282, 115] width 139 height 145
click at [297, 125] on textarea "The book "Quarto de despejo" was written by Carolina [PERSON_NAME] de [PERSON_N…" at bounding box center [282, 115] width 139 height 145
drag, startPoint x: 280, startPoint y: 115, endPoint x: 289, endPoint y: 125, distance: 12.6
click at [289, 125] on textarea "The book "Quarto de despejo" was written by Carolina [PERSON_NAME] de [PERSON_N…" at bounding box center [282, 115] width 139 height 145
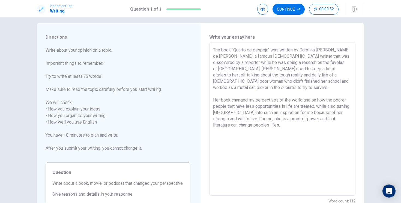
scroll to position [0, 0]
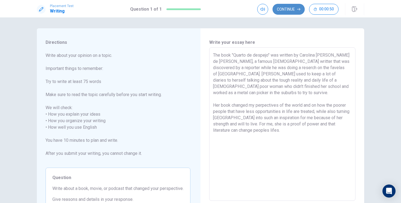
click at [290, 12] on button "Continue" at bounding box center [288, 9] width 32 height 11
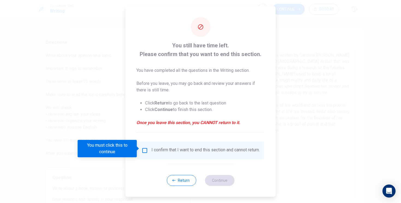
click at [152, 152] on div "I confirm that I want to end this section and cannot return." at bounding box center [205, 151] width 108 height 7
click at [143, 148] on input "You must click this to continue" at bounding box center [145, 151] width 7 height 7
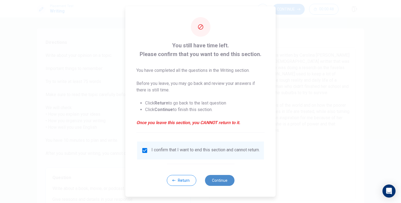
click at [211, 181] on button "Continue" at bounding box center [219, 180] width 29 height 11
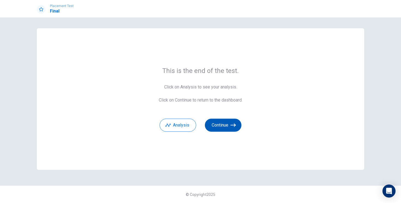
click at [227, 126] on button "Continue" at bounding box center [223, 125] width 37 height 13
